Goal: Information Seeking & Learning: Learn about a topic

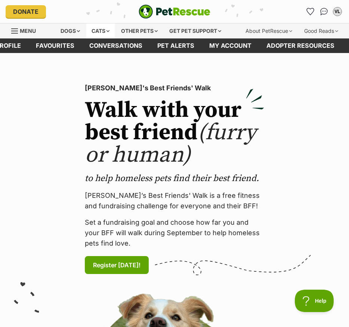
click at [97, 31] on div "Cats" at bounding box center [100, 31] width 28 height 15
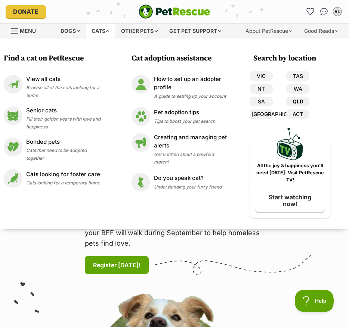
click at [293, 102] on link "QLD" at bounding box center [297, 102] width 23 height 10
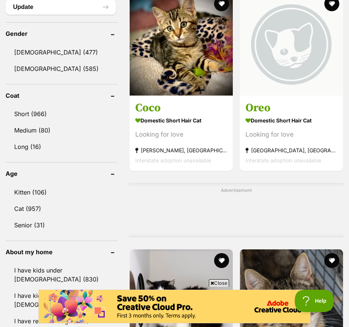
scroll to position [658, 0]
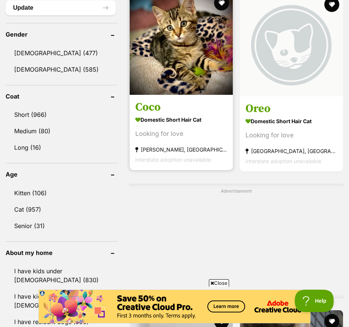
click at [130, 96] on link at bounding box center [181, 92] width 103 height 7
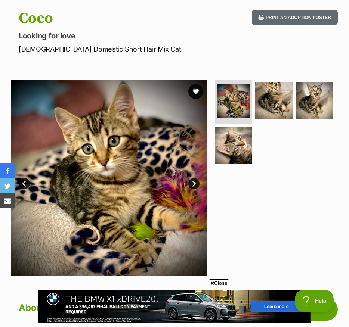
scroll to position [75, 0]
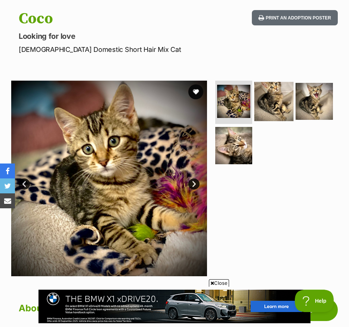
click at [276, 98] on img at bounding box center [273, 101] width 39 height 39
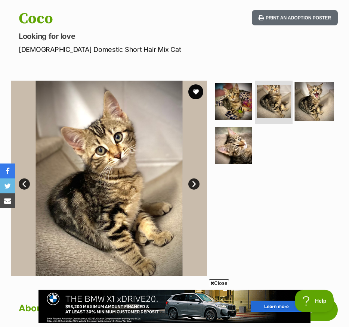
click at [321, 92] on img at bounding box center [314, 101] width 39 height 39
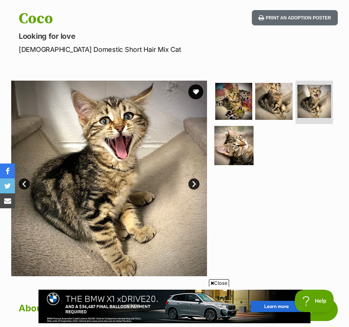
click at [220, 144] on img at bounding box center [233, 145] width 39 height 39
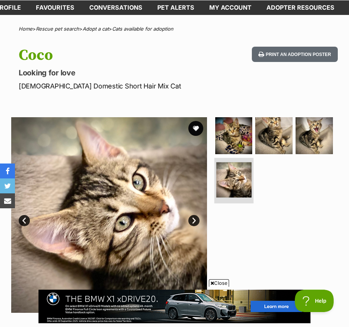
scroll to position [38, 0]
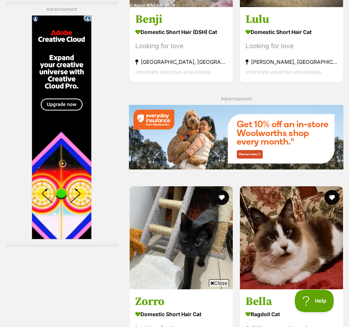
scroll to position [1620, 0]
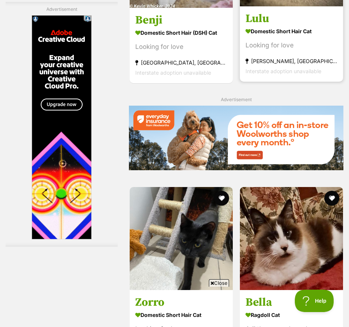
click at [300, 50] on div "Looking for love" at bounding box center [291, 45] width 92 height 10
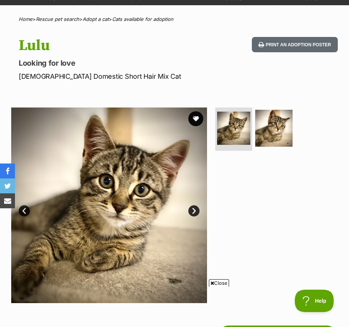
scroll to position [50, 0]
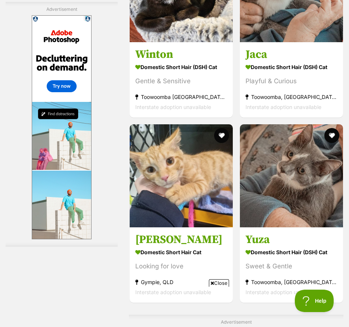
scroll to position [2053, 0]
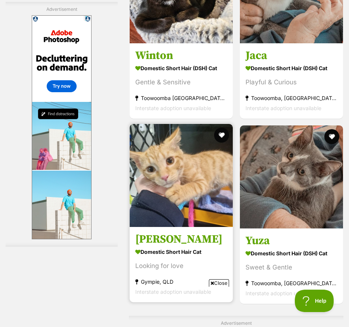
click at [135, 247] on strong "Domestic Short Hair Cat" at bounding box center [181, 252] width 92 height 11
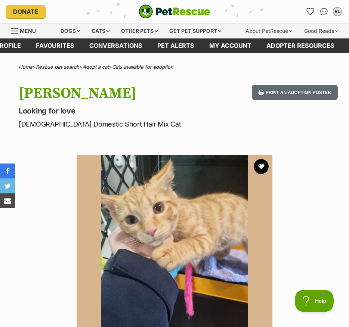
scroll to position [1, 0]
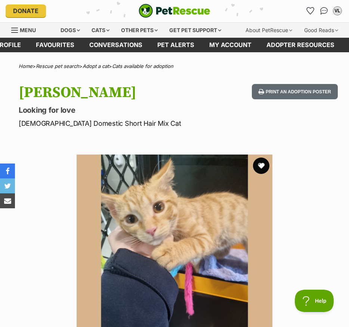
click at [258, 164] on button "favourite" at bounding box center [261, 166] width 16 height 16
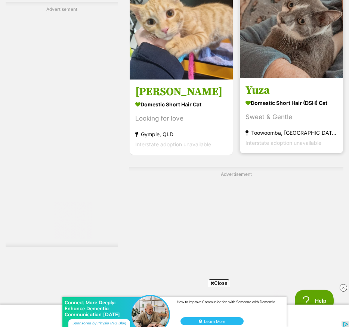
click at [245, 148] on section "Domestic Short Hair (DSH) Cat Sweet & Gentle Toowoomba, QLD Interstate adoption…" at bounding box center [291, 122] width 92 height 50
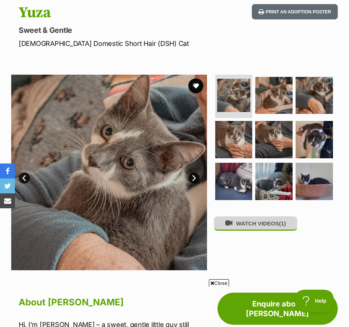
click at [248, 226] on button "WATCH VIDEOS (1)" at bounding box center [256, 223] width 84 height 15
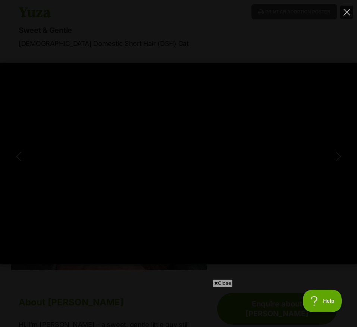
click at [348, 9] on icon "Close" at bounding box center [347, 12] width 7 height 7
type input "7.12"
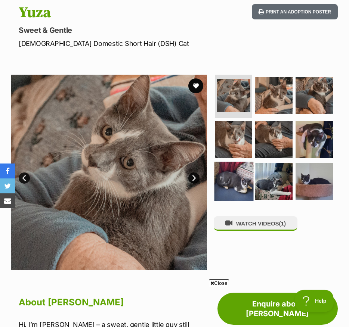
click at [236, 195] on img at bounding box center [233, 181] width 39 height 39
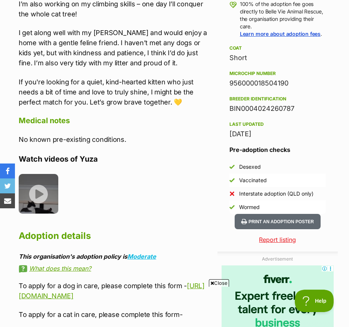
scroll to position [541, 0]
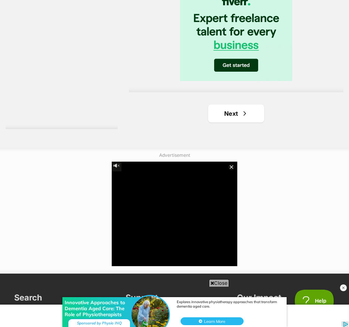
scroll to position [2522, 0]
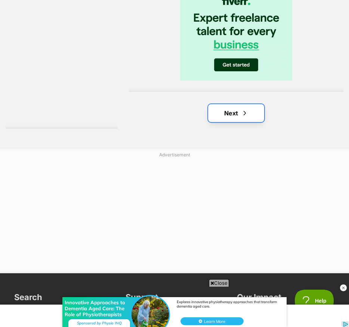
click at [208, 122] on link "Next" at bounding box center [236, 113] width 56 height 18
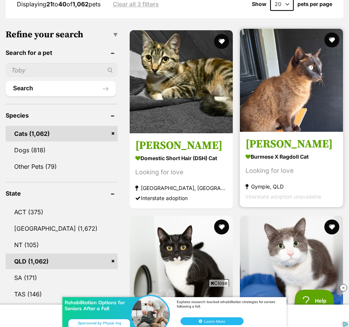
click at [285, 162] on strong "Burmese x Ragdoll Cat" at bounding box center [291, 156] width 92 height 11
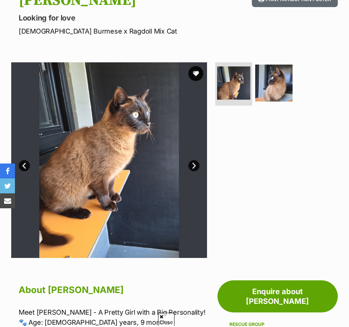
click at [198, 170] on link "Next" at bounding box center [193, 165] width 11 height 11
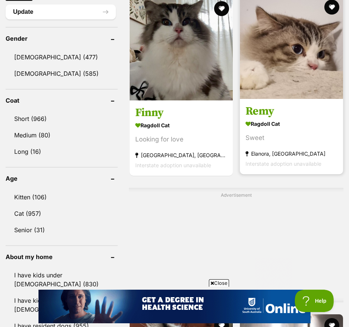
click at [252, 167] on span "Interstate adoption unavailable" at bounding box center [283, 164] width 76 height 6
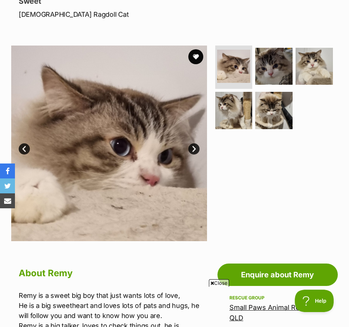
click at [196, 149] on link "Next" at bounding box center [193, 148] width 11 height 11
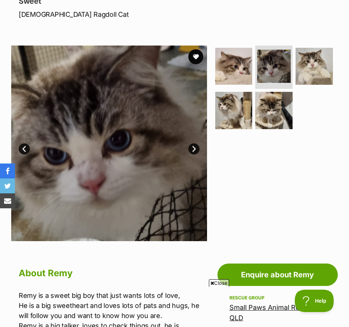
click at [196, 150] on link "Next" at bounding box center [193, 148] width 11 height 11
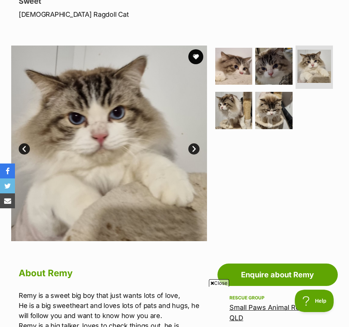
click at [192, 151] on link "Next" at bounding box center [193, 148] width 11 height 11
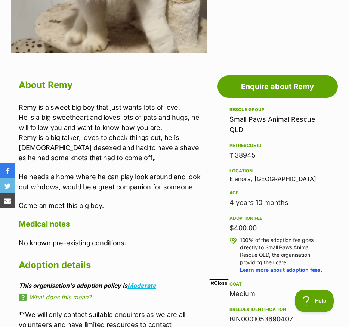
scroll to position [303, 0]
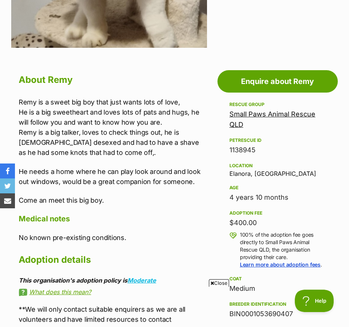
click at [238, 126] on link "Small Paws Animal Rescue QLD" at bounding box center [272, 119] width 86 height 18
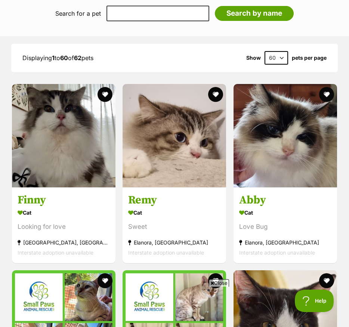
scroll to position [613, 0]
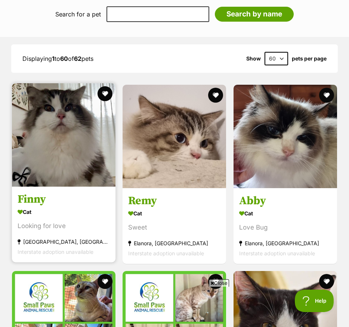
click at [54, 207] on div "Cat" at bounding box center [64, 212] width 92 height 11
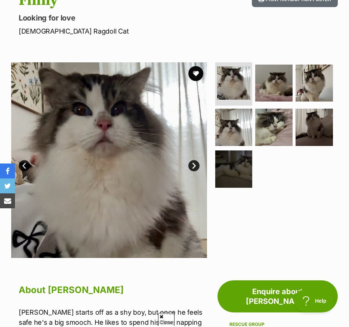
click at [195, 161] on link "Next" at bounding box center [193, 165] width 11 height 11
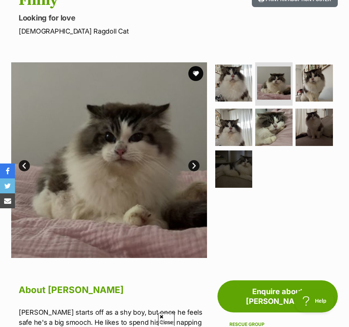
click at [195, 161] on link "Next" at bounding box center [193, 165] width 11 height 11
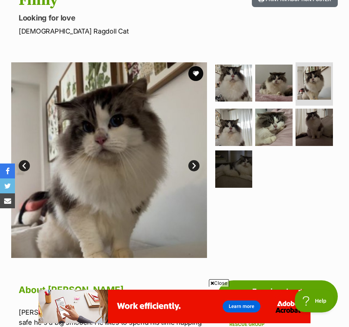
click at [195, 161] on link "Next" at bounding box center [193, 165] width 11 height 11
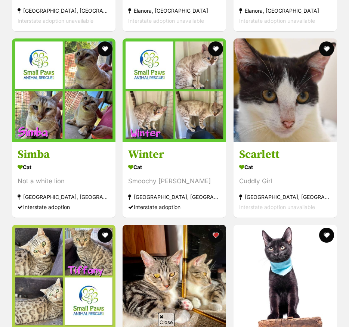
scroll to position [847, 0]
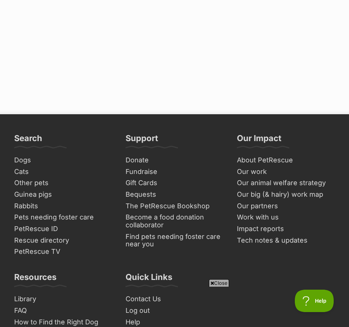
scroll to position [2681, 0]
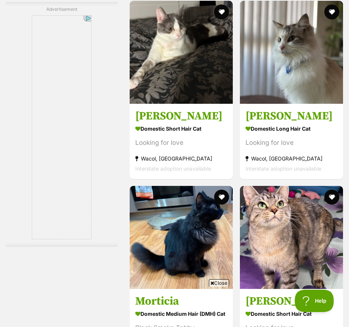
scroll to position [1968, 0]
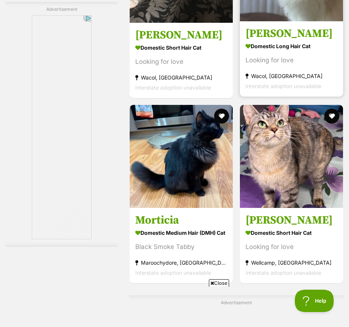
click at [251, 91] on section "Domestic Long Hair Cat Looking for love Wacol, QLD Interstate adoption unavaila…" at bounding box center [291, 65] width 92 height 50
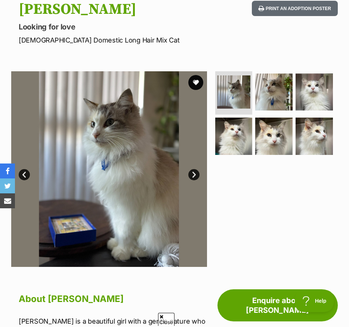
scroll to position [85, 0]
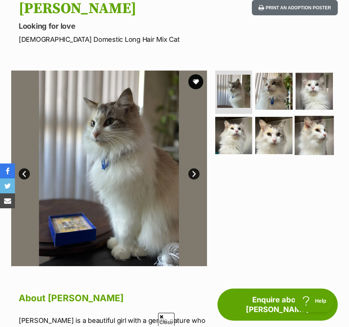
click at [319, 125] on img at bounding box center [314, 135] width 39 height 39
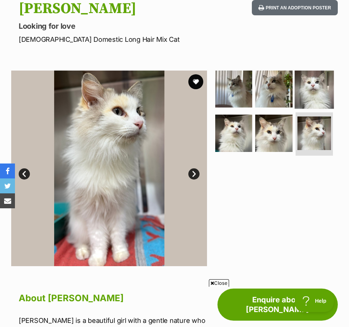
scroll to position [0, 0]
click at [315, 94] on img at bounding box center [314, 88] width 39 height 39
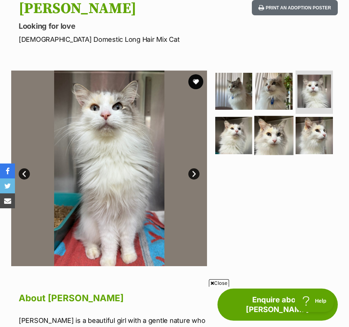
click at [262, 131] on img at bounding box center [273, 135] width 39 height 39
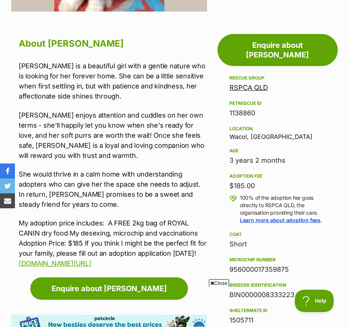
scroll to position [341, 0]
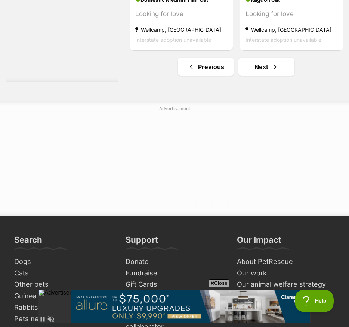
scroll to position [2652, 0]
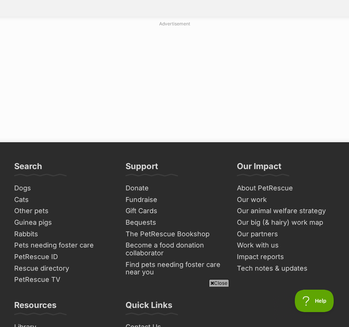
scroll to position [2656, 0]
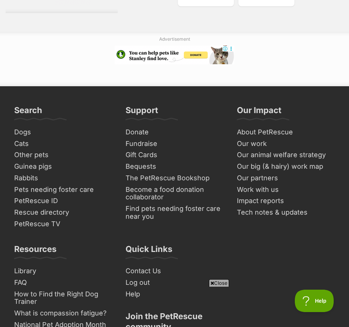
scroll to position [2717, 0]
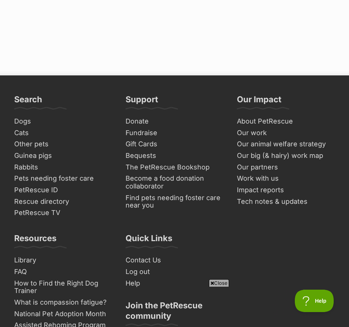
scroll to position [2721, 0]
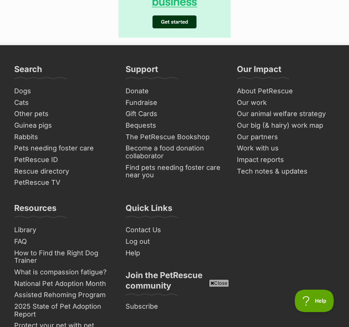
scroll to position [2613, 0]
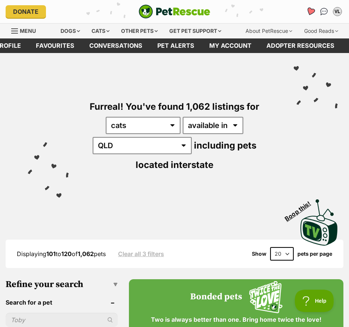
click at [307, 11] on icon "Favourites" at bounding box center [311, 12] width 10 height 10
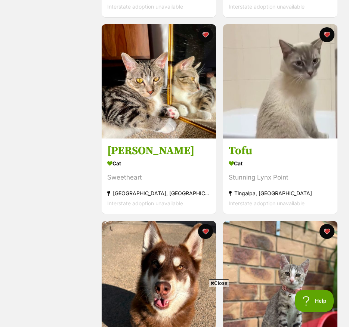
scroll to position [718, 0]
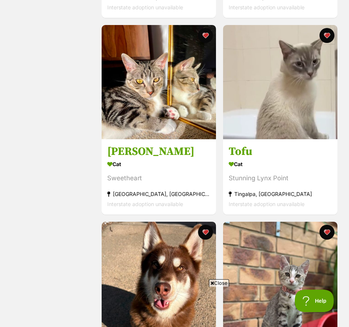
click at [297, 161] on div "Cat" at bounding box center [280, 164] width 103 height 11
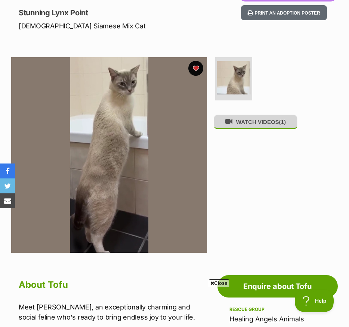
click at [237, 129] on button "WATCH VIDEOS (1)" at bounding box center [256, 122] width 84 height 15
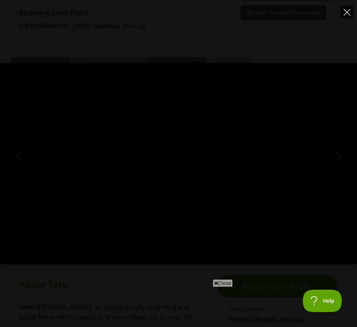
click at [344, 17] on button "Close" at bounding box center [347, 12] width 13 height 13
type input "53.65"
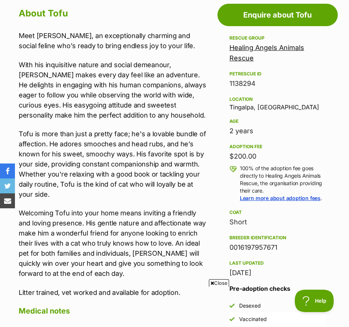
scroll to position [371, 0]
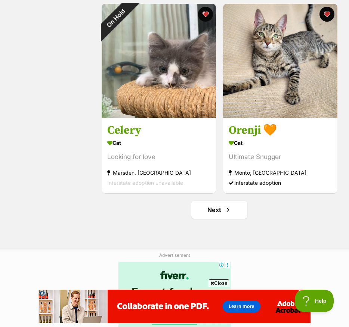
scroll to position [1921, 0]
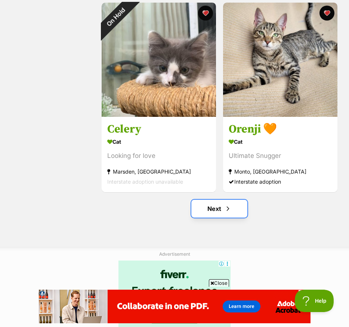
click at [209, 213] on link "Next" at bounding box center [219, 209] width 56 height 18
